Goal: Find specific page/section: Find specific page/section

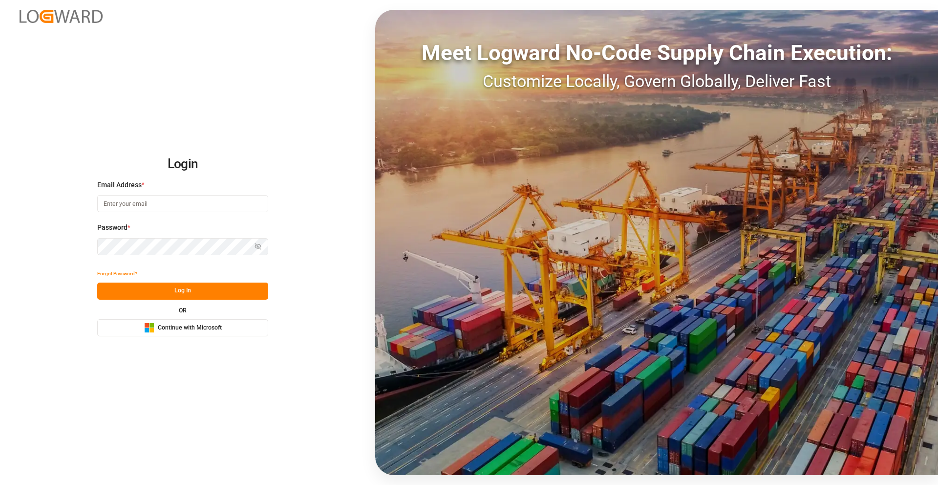
click at [177, 204] on input at bounding box center [182, 203] width 171 height 17
type input "[PERSON_NAME][EMAIL_ADDRESS][DOMAIN_NAME]"
click at [153, 199] on input at bounding box center [182, 203] width 171 height 17
type input "[PERSON_NAME][EMAIL_ADDRESS][DOMAIN_NAME]"
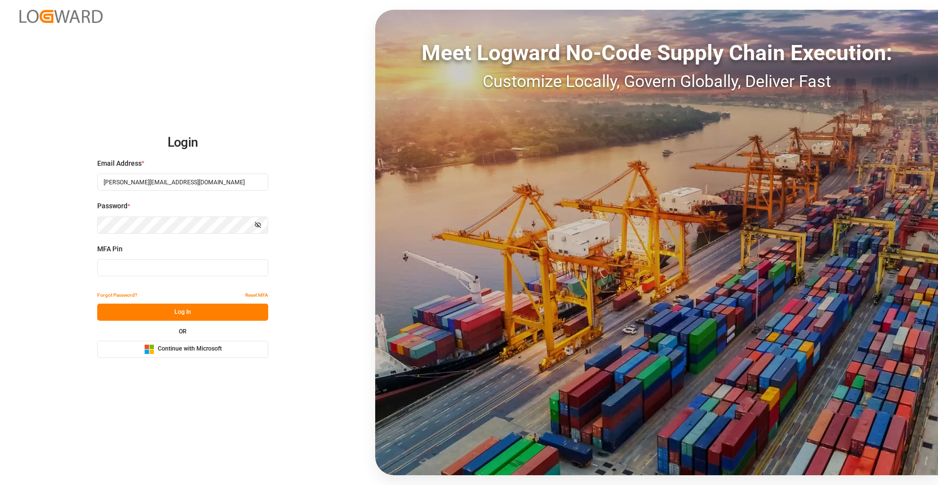
type input "455142"
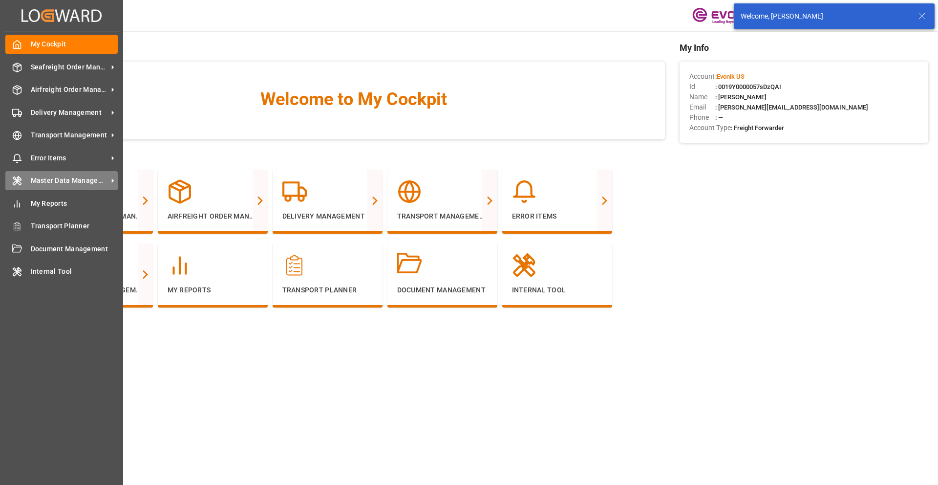
click at [74, 177] on span "Master Data Management" at bounding box center [69, 180] width 77 height 10
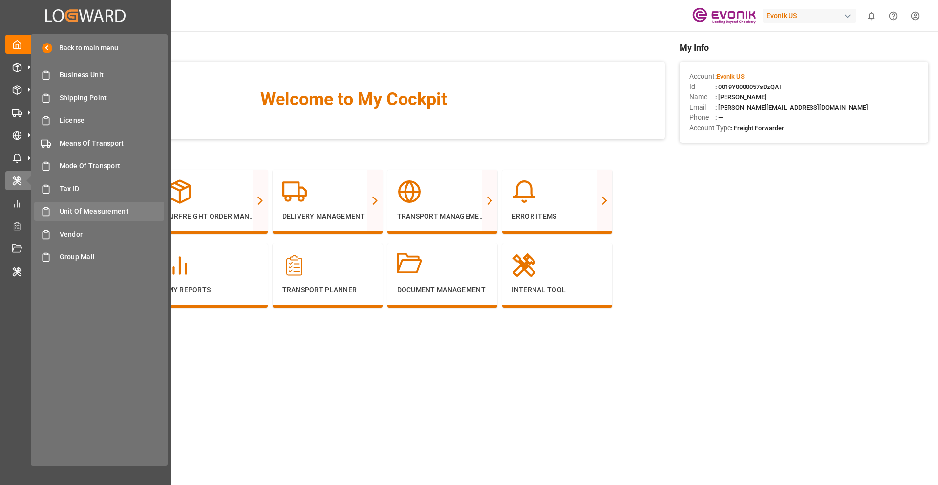
click at [91, 210] on span "Unit Of Measurement" at bounding box center [112, 211] width 105 height 10
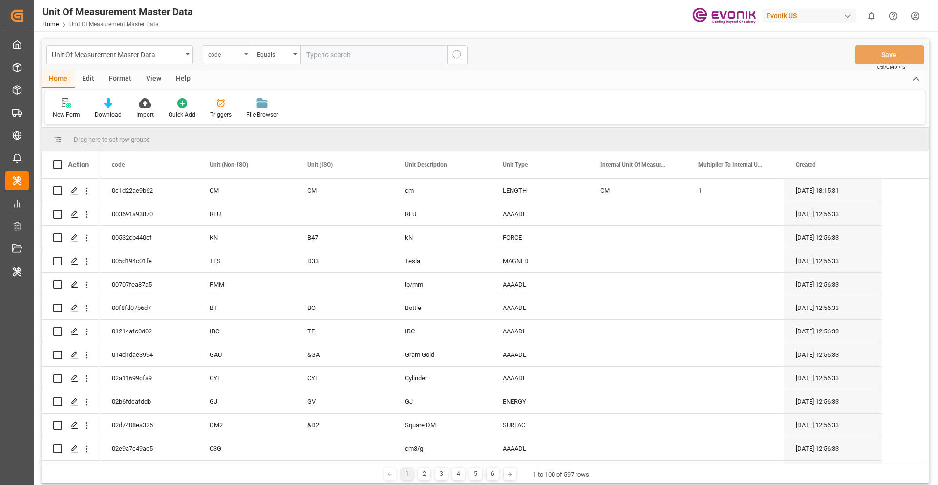
click at [238, 56] on div "code" at bounding box center [224, 53] width 33 height 11
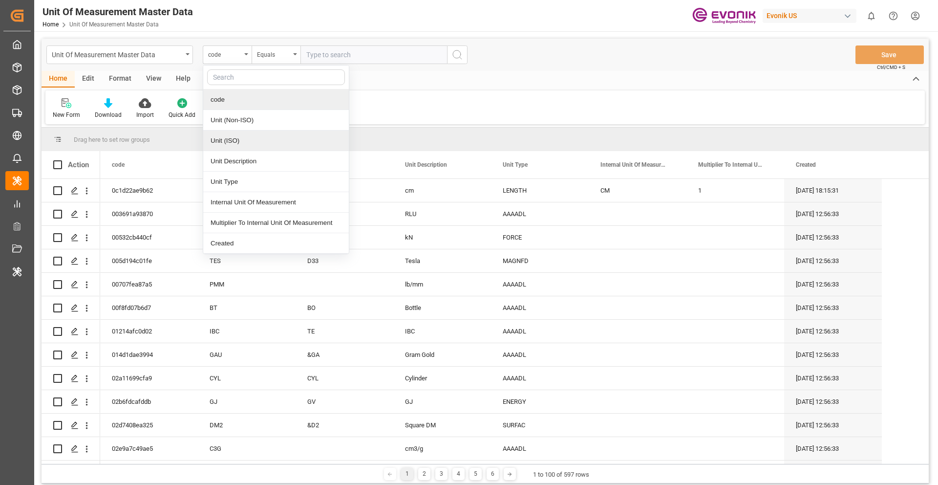
click at [256, 133] on div "Unit (ISO)" at bounding box center [276, 140] width 146 height 21
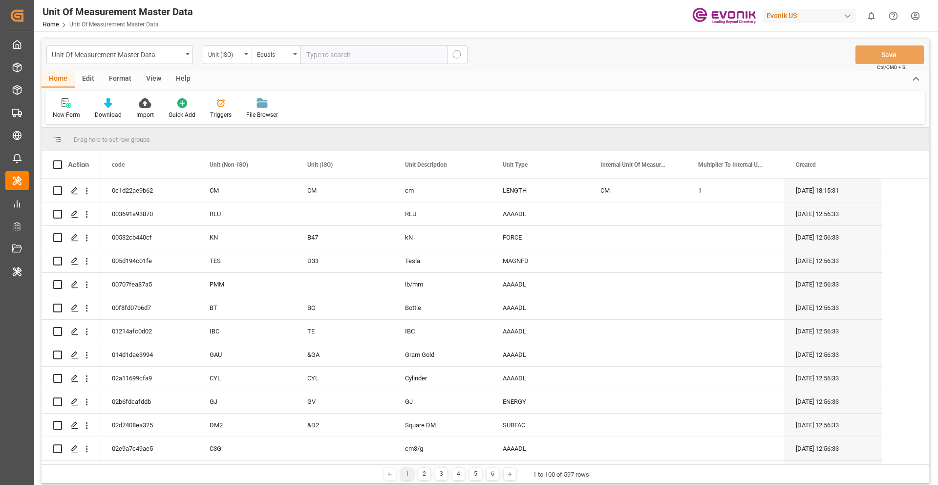
click at [463, 55] on icon "search button" at bounding box center [458, 55] width 12 height 12
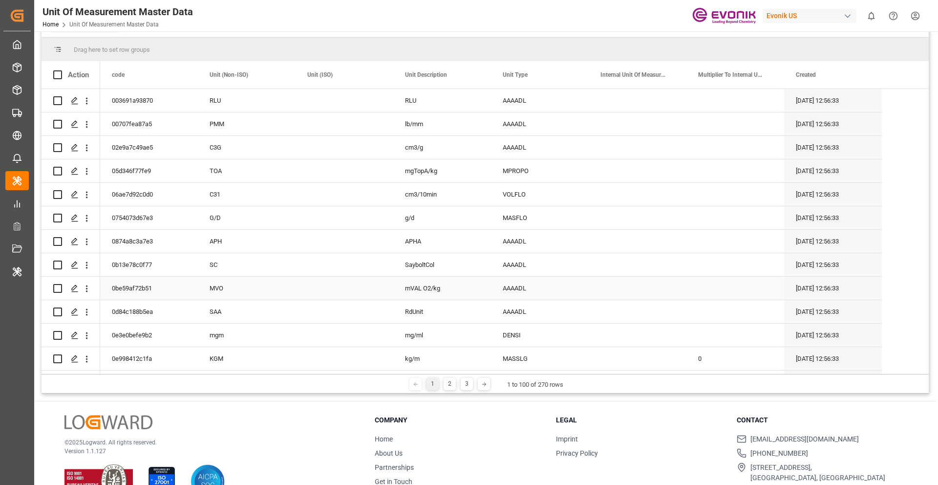
scroll to position [116, 0]
click at [572, 77] on span at bounding box center [572, 76] width 9 height 9
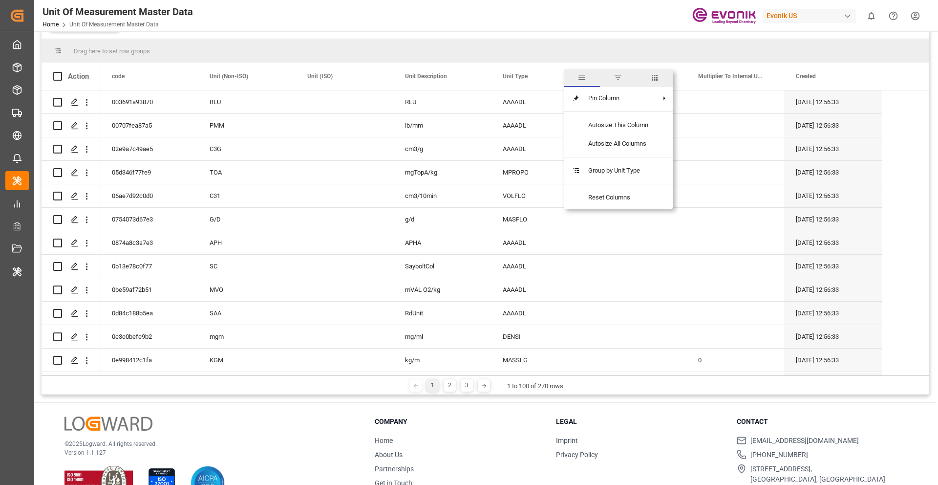
click at [655, 75] on span "columns" at bounding box center [654, 77] width 9 height 9
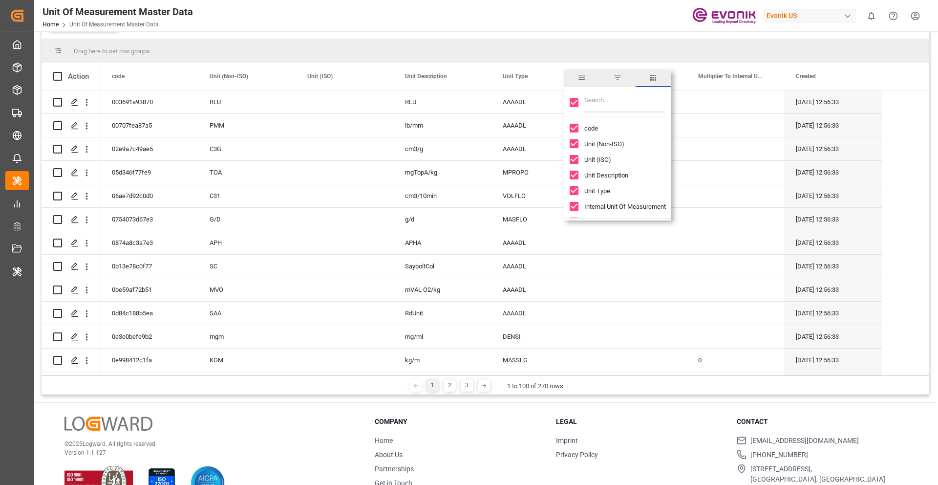
click at [617, 79] on span "filter" at bounding box center [617, 77] width 9 height 9
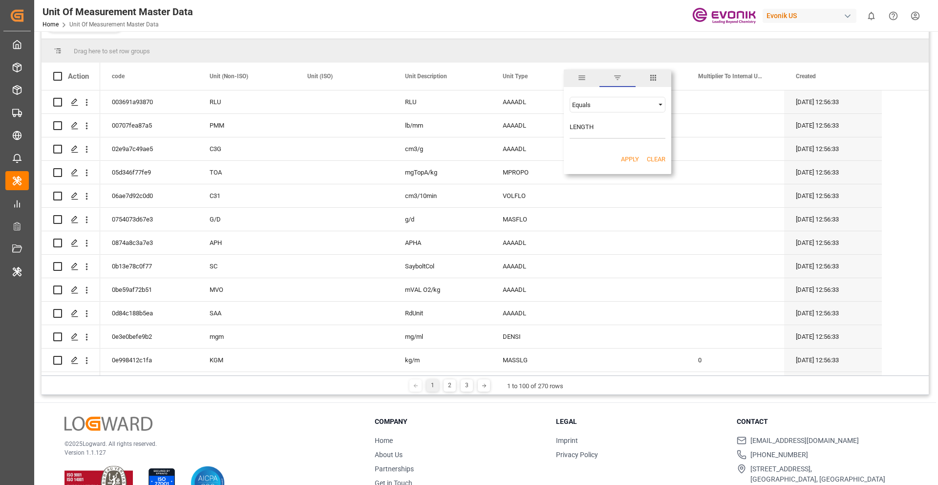
type input "LENGTH"
click at [625, 158] on button "Apply" at bounding box center [630, 159] width 18 height 10
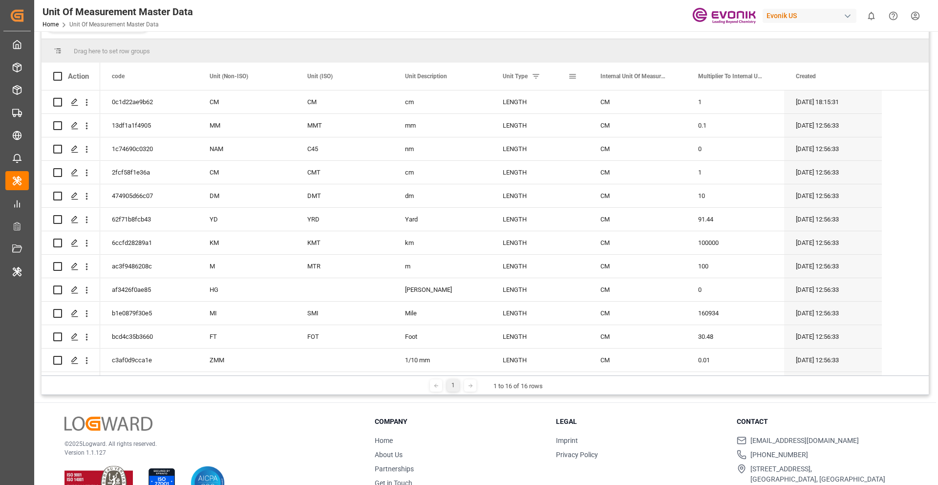
click at [538, 78] on span at bounding box center [536, 76] width 9 height 9
click at [572, 72] on span at bounding box center [572, 76] width 9 height 9
click at [588, 126] on input "LENGTH" at bounding box center [618, 129] width 96 height 20
type input "MASS"
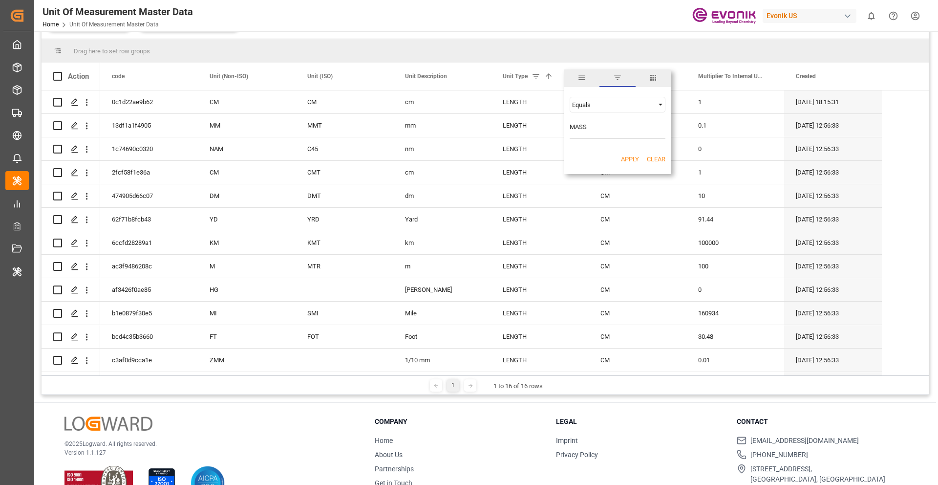
click at [630, 161] on button "Apply" at bounding box center [630, 159] width 18 height 10
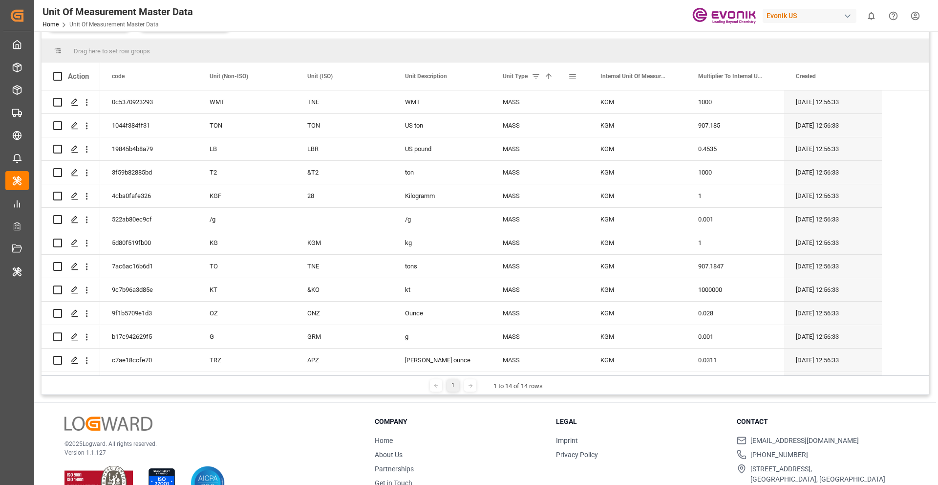
click at [574, 76] on span at bounding box center [572, 76] width 9 height 9
click at [585, 124] on input "MASS" at bounding box center [618, 129] width 96 height 20
type input "VOLUME"
click at [624, 157] on button "Apply" at bounding box center [630, 159] width 18 height 10
